Goal: Task Accomplishment & Management: Manage account settings

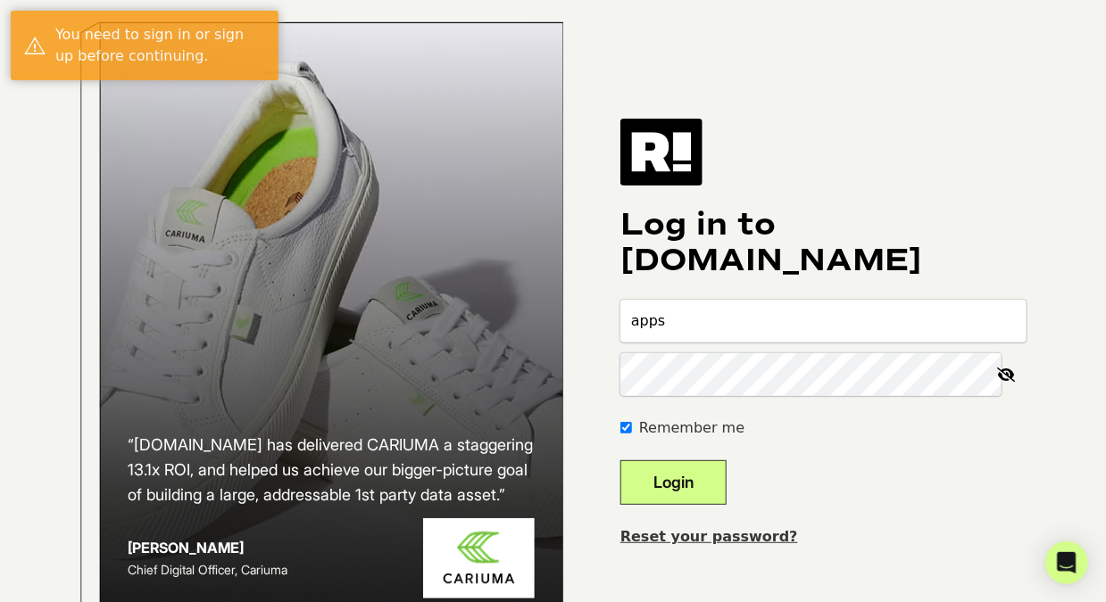
type input "[EMAIL_ADDRESS][DOMAIN_NAME]"
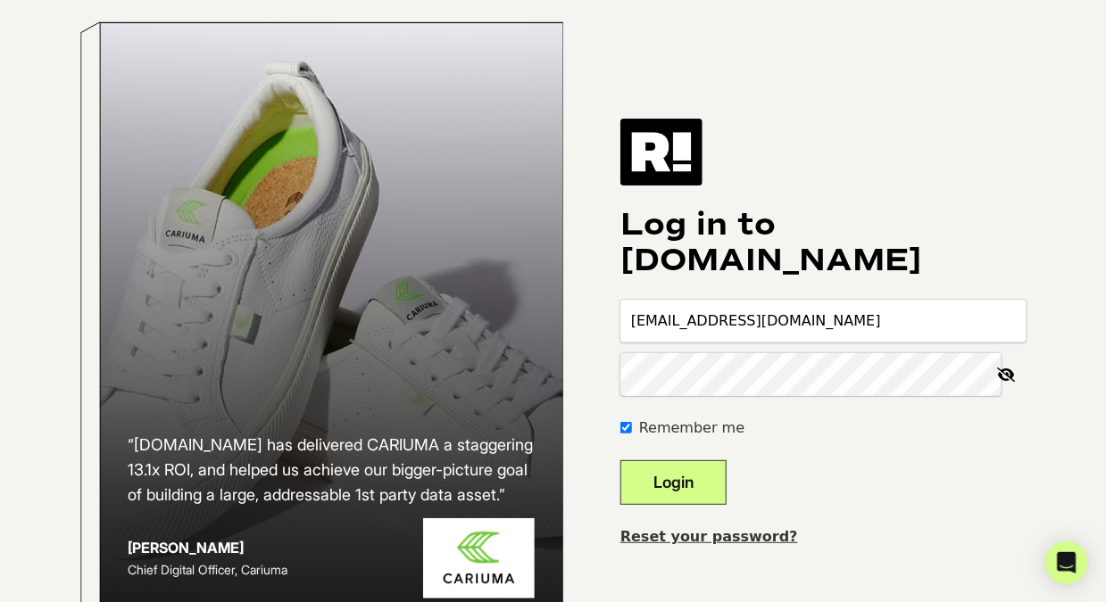
click at [1011, 385] on icon at bounding box center [1006, 374] width 39 height 43
click at [620, 460] on button "Login" at bounding box center [673, 482] width 106 height 45
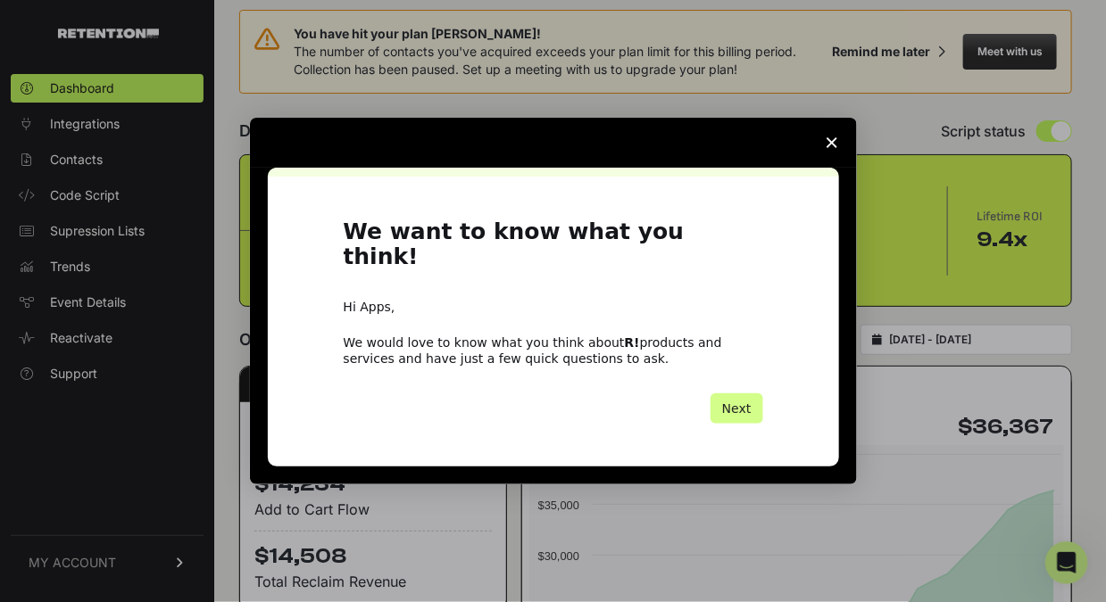
click at [829, 161] on span "Close survey" at bounding box center [832, 143] width 50 height 50
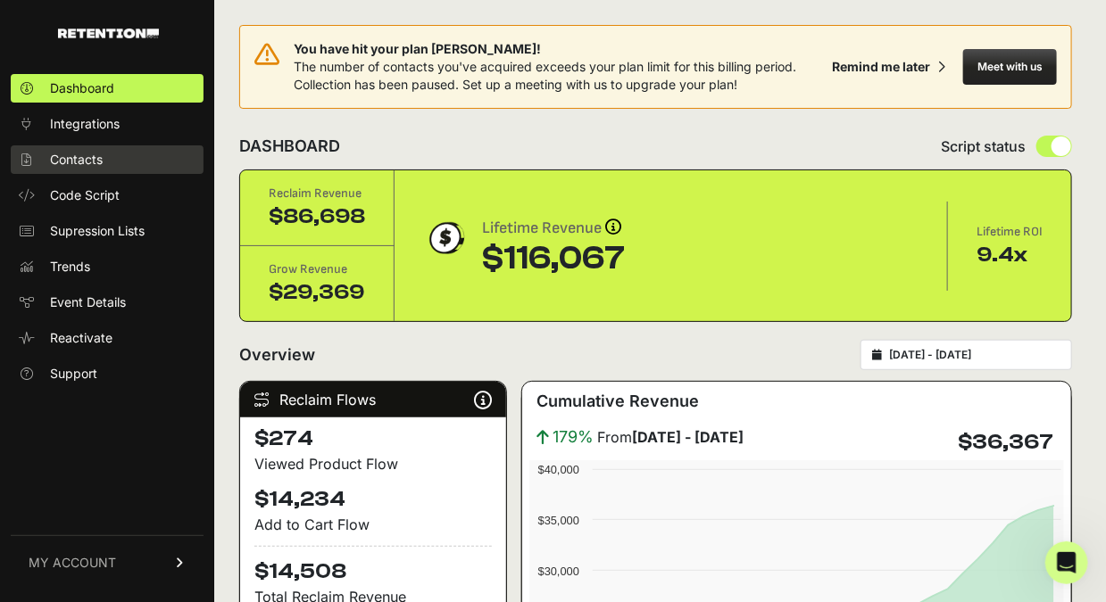
click at [115, 157] on link "Contacts" at bounding box center [107, 159] width 193 height 29
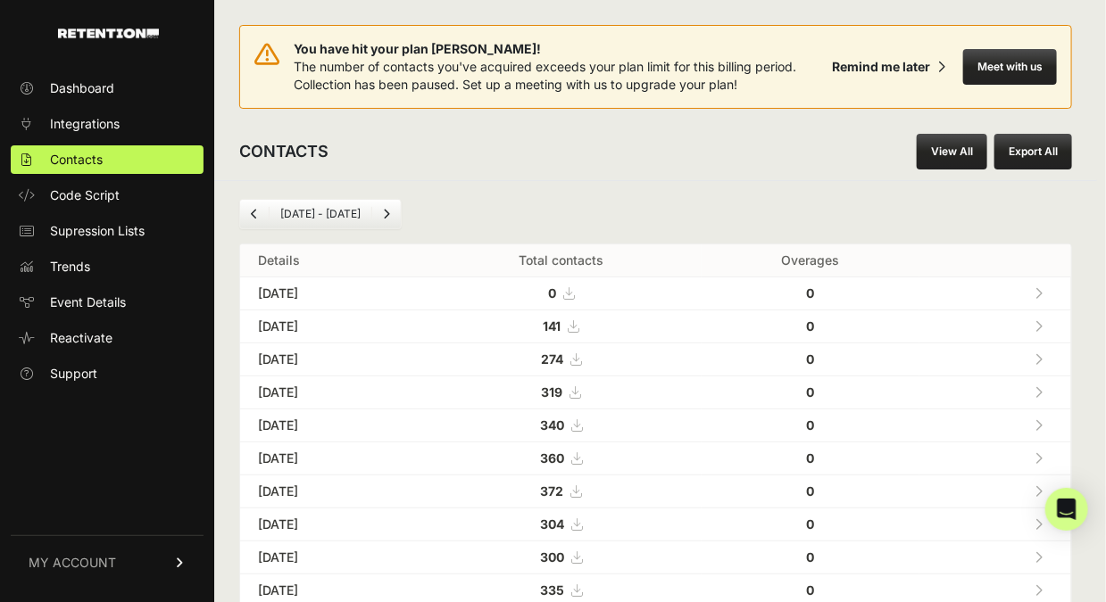
scroll to position [1, 0]
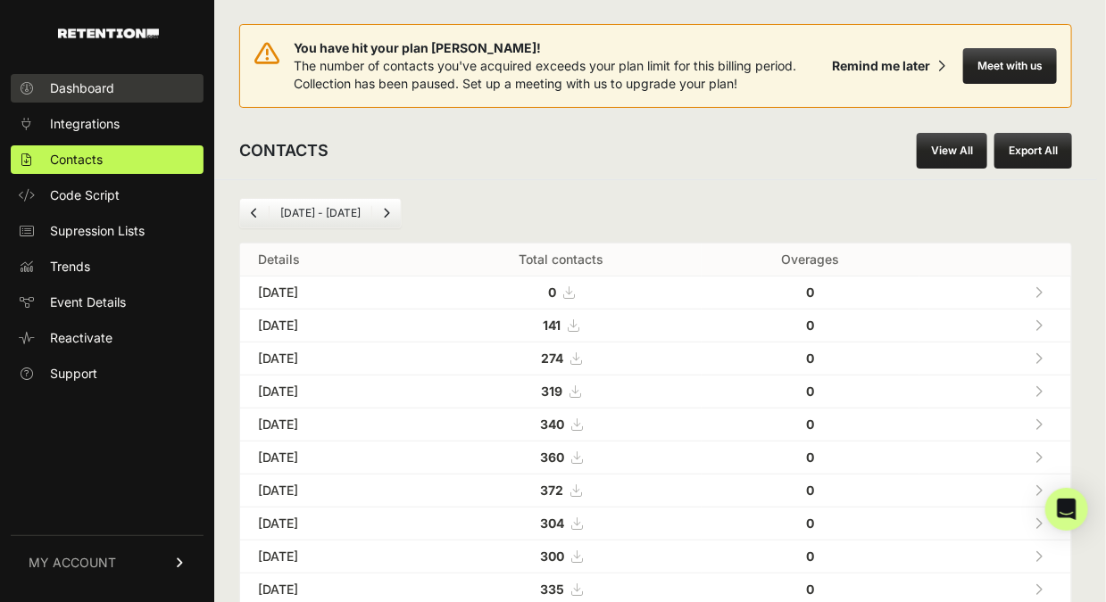
click at [87, 80] on span "Dashboard" at bounding box center [82, 88] width 64 height 18
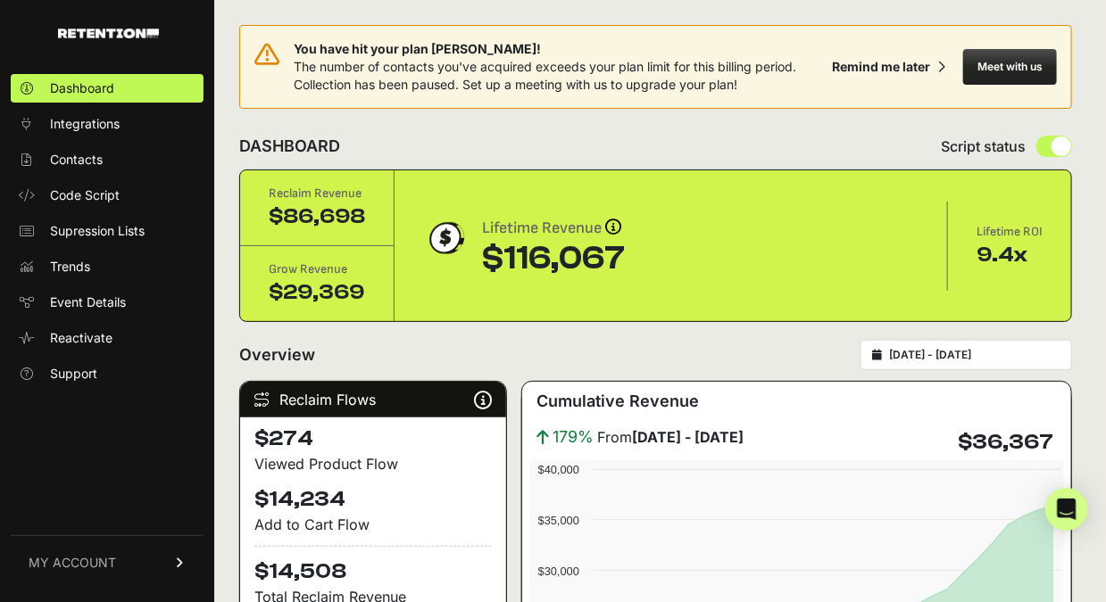
click at [917, 344] on div "[DATE] - [DATE]" at bounding box center [966, 355] width 212 height 30
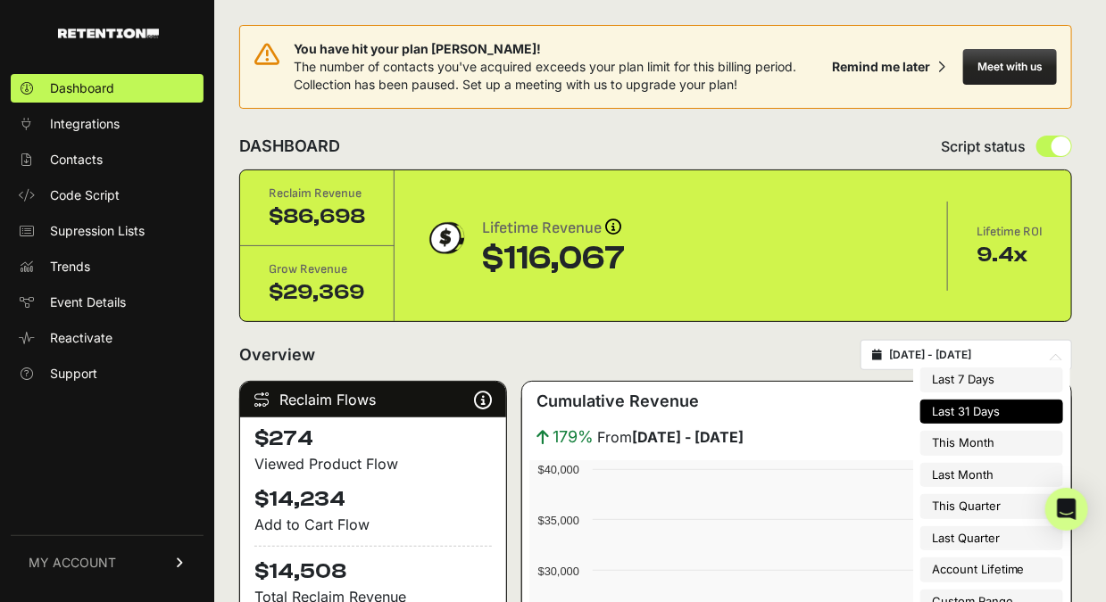
click at [922, 353] on input "[DATE] - [DATE]" at bounding box center [974, 355] width 171 height 14
click at [942, 379] on li "Last 7 Days" at bounding box center [991, 380] width 143 height 25
type input "[DATE] - [DATE]"
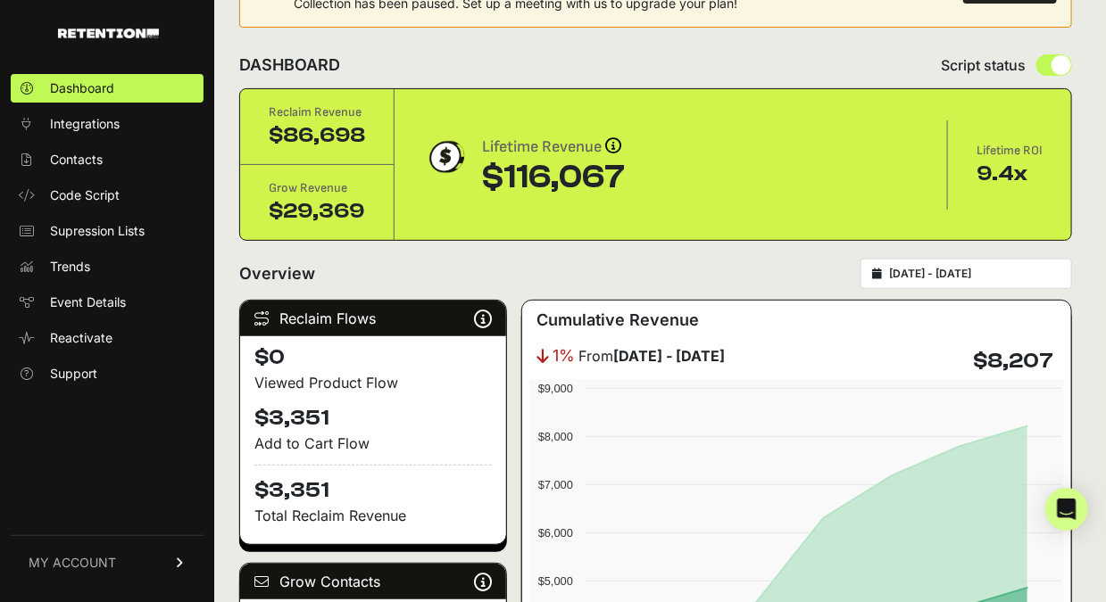
scroll to position [85, 0]
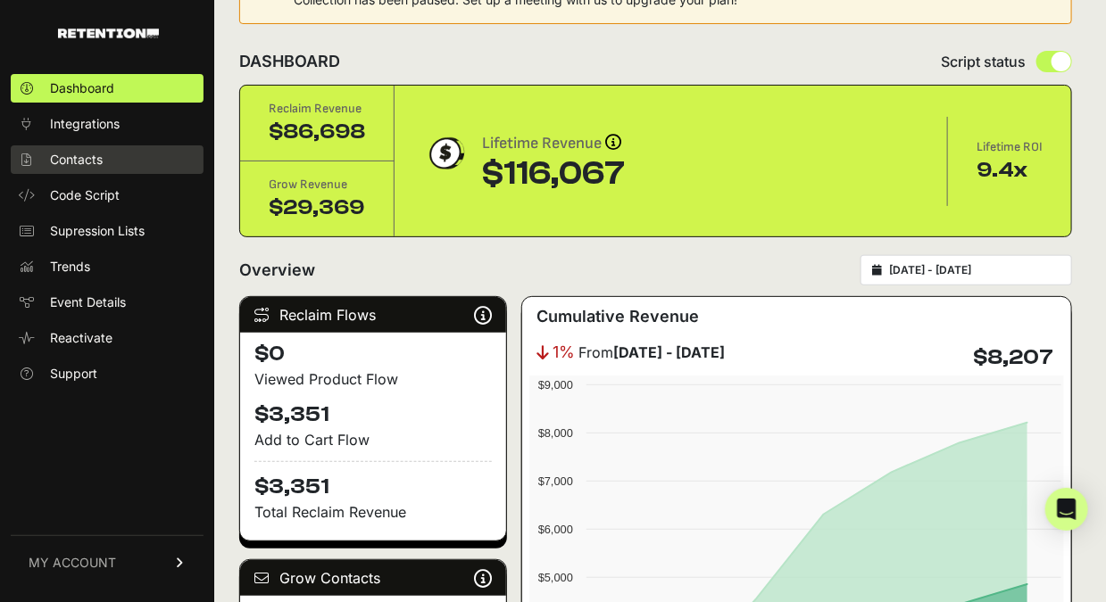
click at [60, 155] on span "Contacts" at bounding box center [76, 160] width 53 height 18
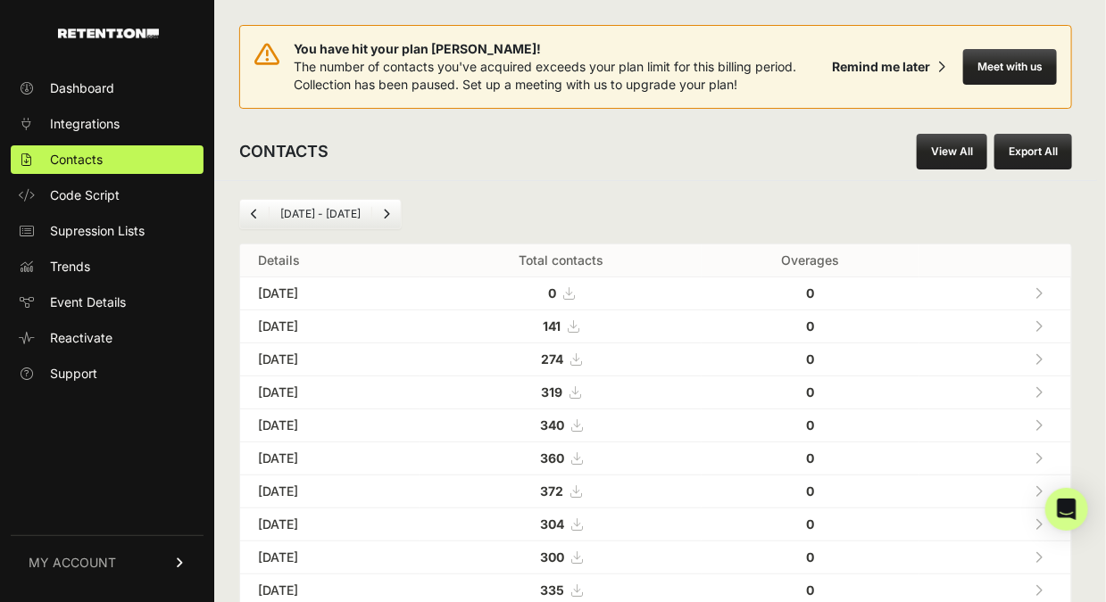
click at [338, 211] on li "[DATE] - [DATE]" at bounding box center [320, 214] width 103 height 14
click at [251, 210] on icon "Previous" at bounding box center [254, 214] width 7 height 11
click at [256, 212] on icon "Previous" at bounding box center [254, 214] width 7 height 11
